Goal: Information Seeking & Learning: Learn about a topic

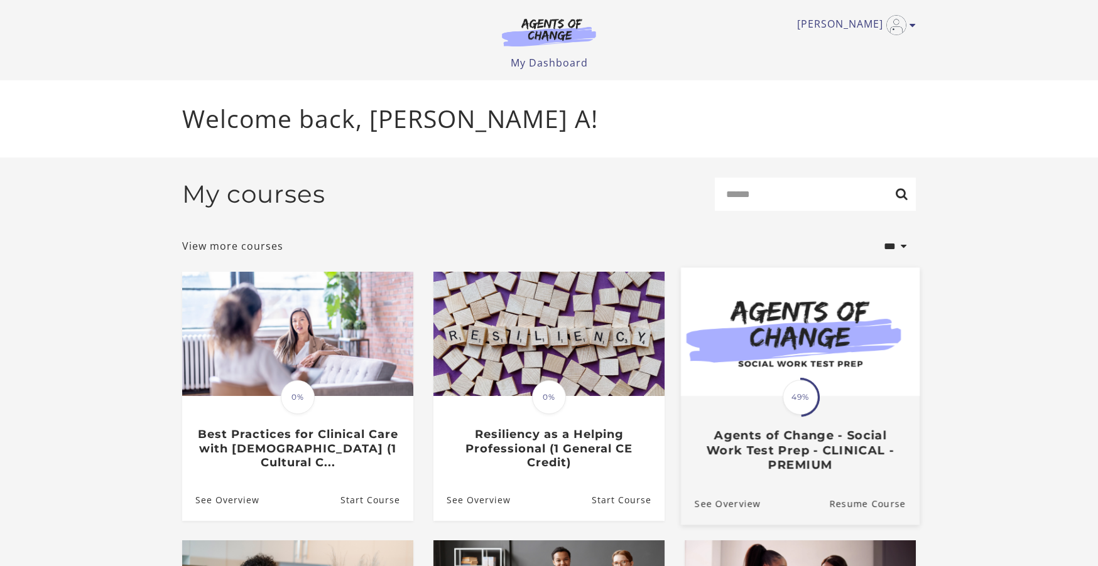
click at [844, 431] on div "Translation missing: en.liquid.partials.dashboard_course_card.progress_descript…" at bounding box center [800, 435] width 239 height 75
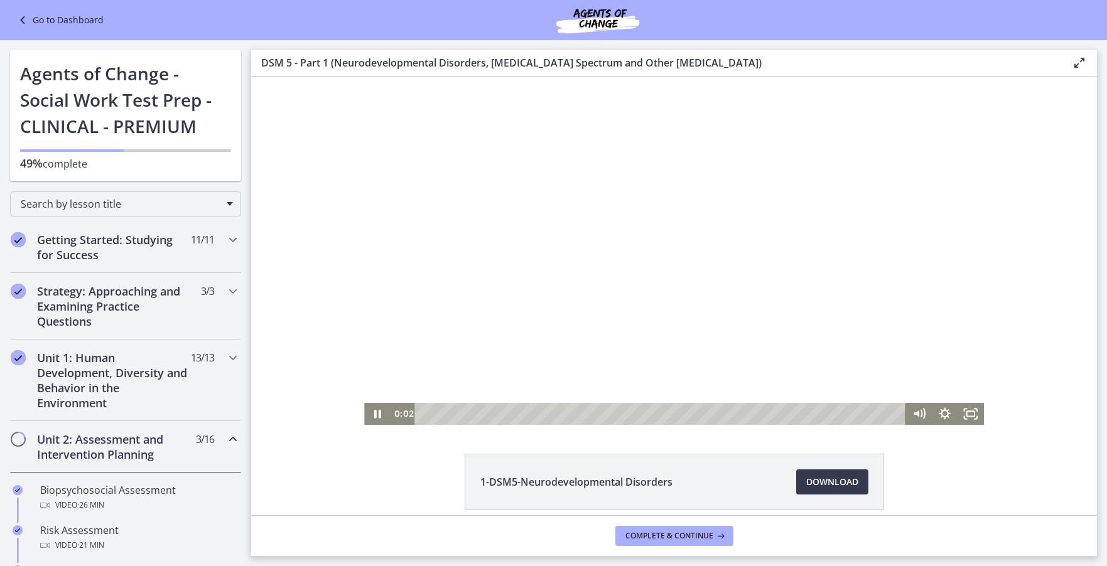
click at [661, 324] on div at bounding box center [674, 251] width 620 height 349
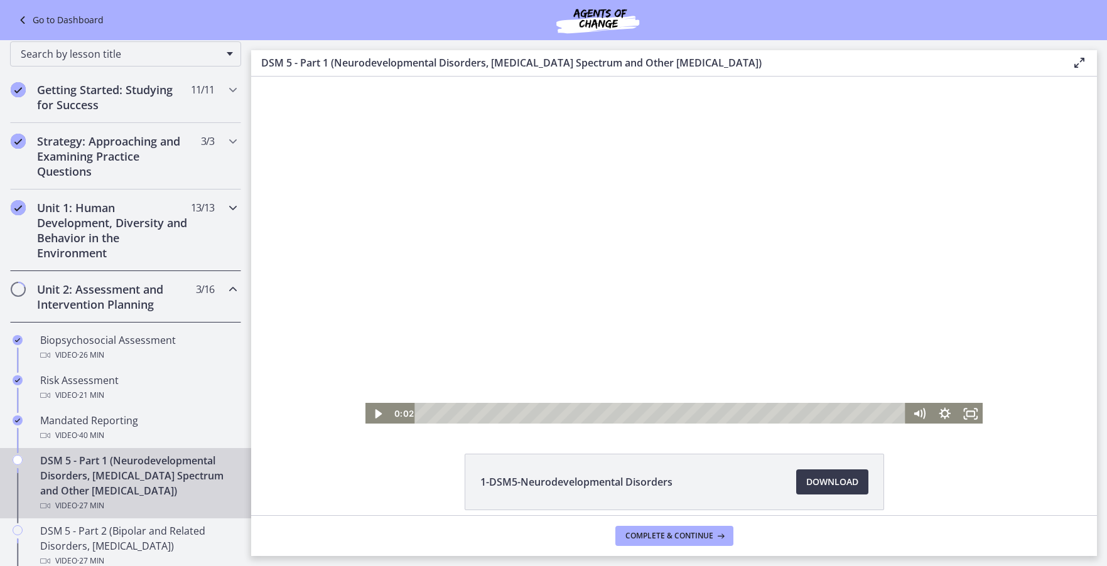
scroll to position [314, 0]
